Goal: Task Accomplishment & Management: Use online tool/utility

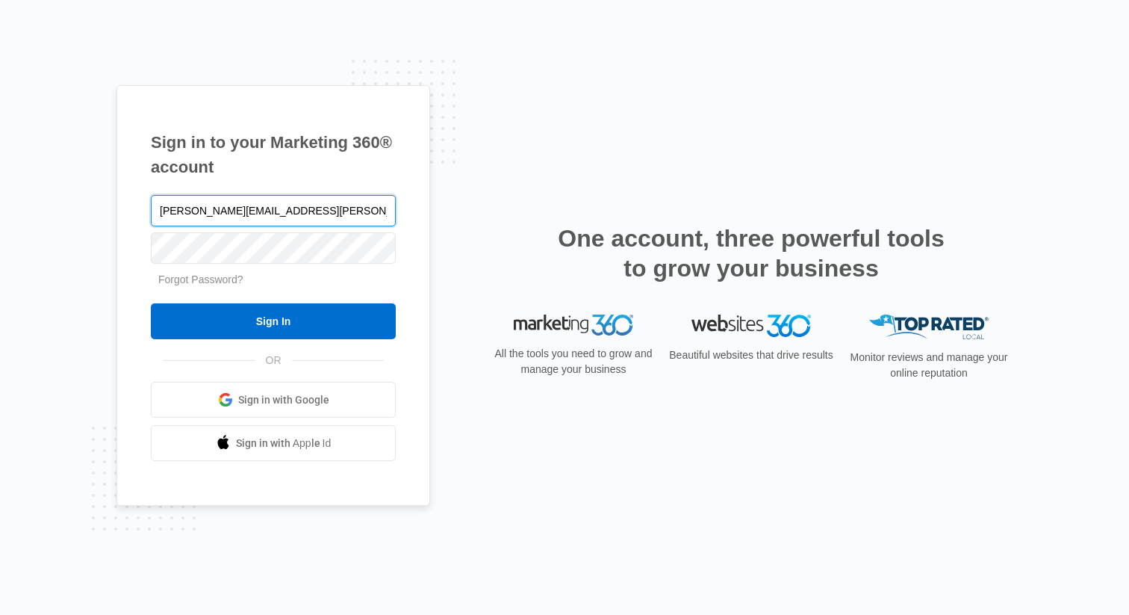
type input "[PERSON_NAME][EMAIL_ADDRESS][PERSON_NAME][DOMAIN_NAME]"
click at [151, 303] on input "Sign In" at bounding box center [273, 321] width 245 height 36
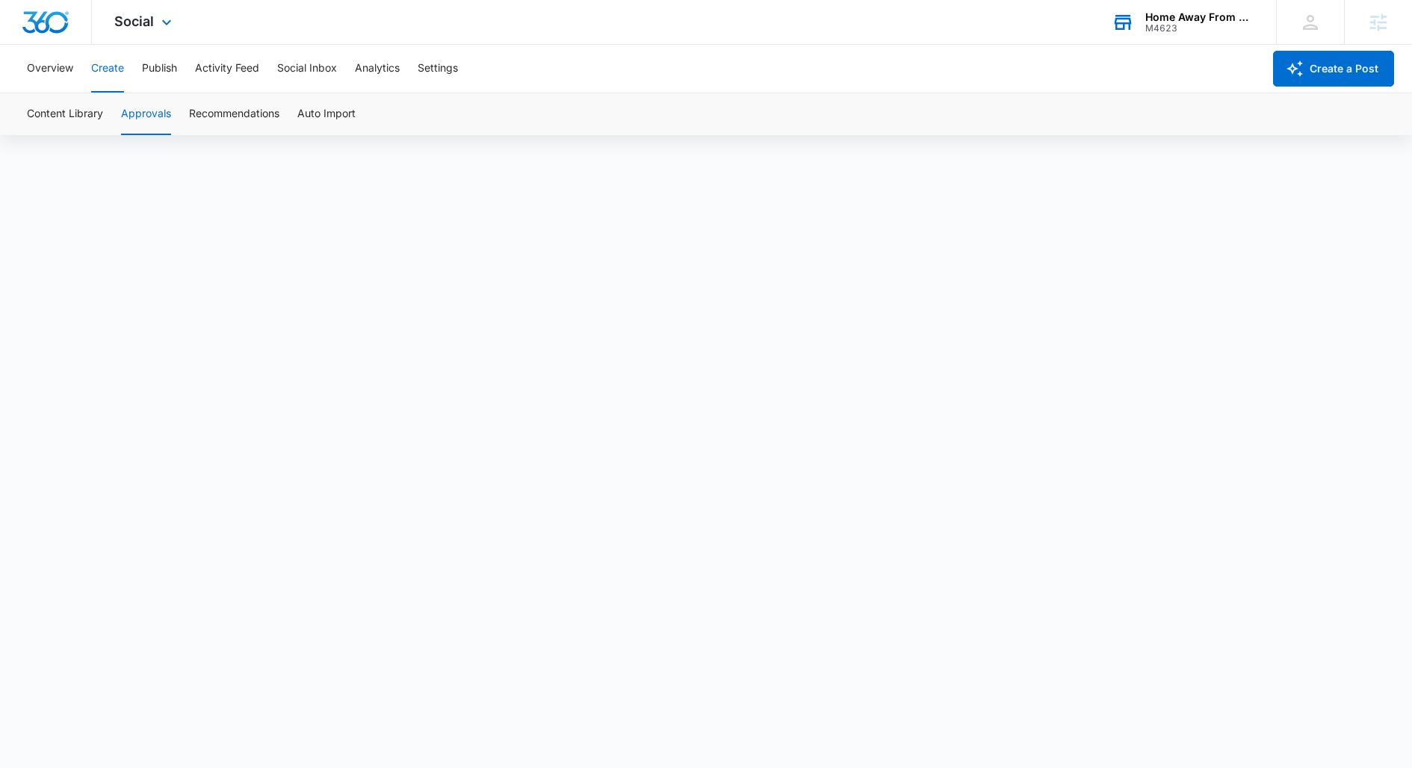
click at [1190, 43] on div "Home Away From Home Child Care Learning Center M4623 Your Accounts View All" at bounding box center [1182, 22] width 187 height 44
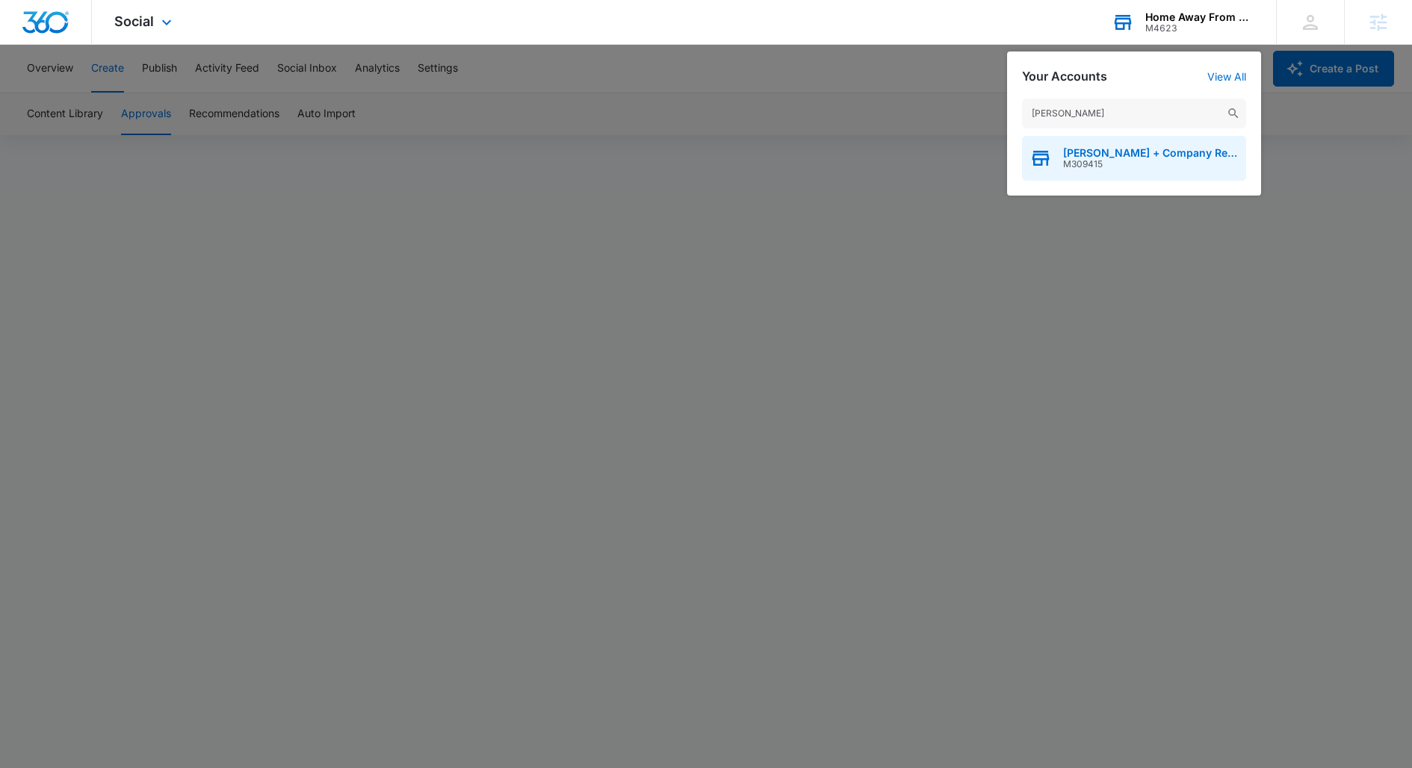
type input "corken"
click at [1123, 158] on span "Corken + Company Real Estate Group" at bounding box center [1151, 153] width 176 height 12
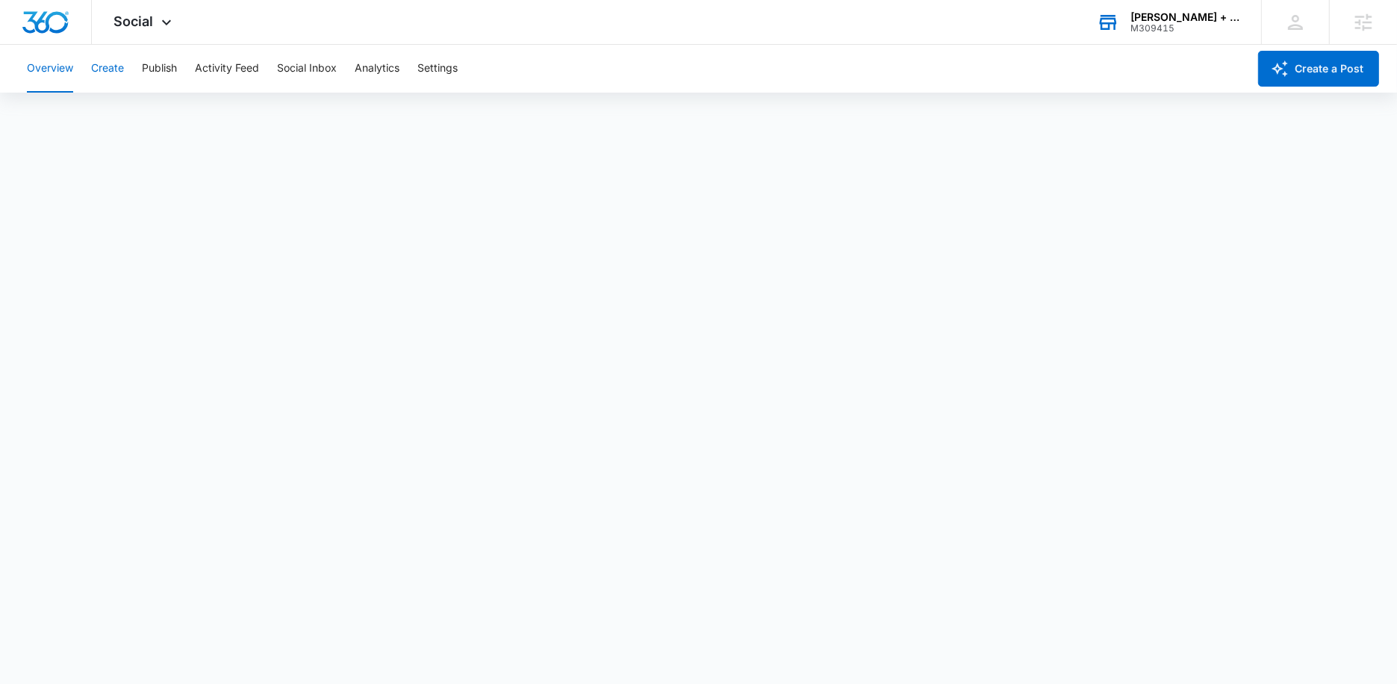
click at [108, 86] on button "Create" at bounding box center [107, 69] width 33 height 48
click at [67, 106] on button "Content Library" at bounding box center [65, 114] width 76 height 42
click at [63, 121] on button "Content Library" at bounding box center [65, 114] width 76 height 42
click at [77, 113] on button "Content Library" at bounding box center [65, 114] width 76 height 42
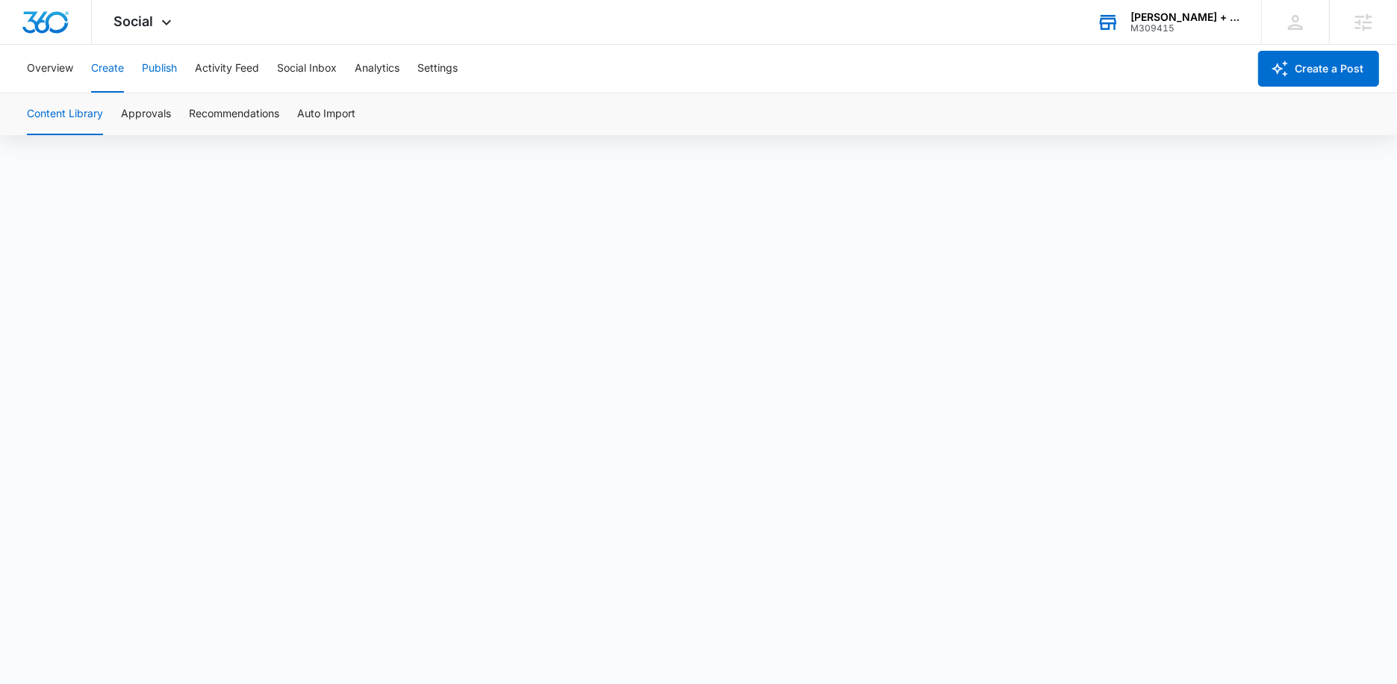
click at [164, 81] on button "Publish" at bounding box center [159, 69] width 35 height 48
click at [125, 73] on div "Overview Create Publish Activity Feed Social Inbox Analytics Settings" at bounding box center [633, 69] width 1230 height 48
click at [119, 77] on button "Create" at bounding box center [107, 69] width 33 height 48
click at [137, 119] on button "Approvals" at bounding box center [146, 114] width 50 height 42
